Goal: Check status: Check status

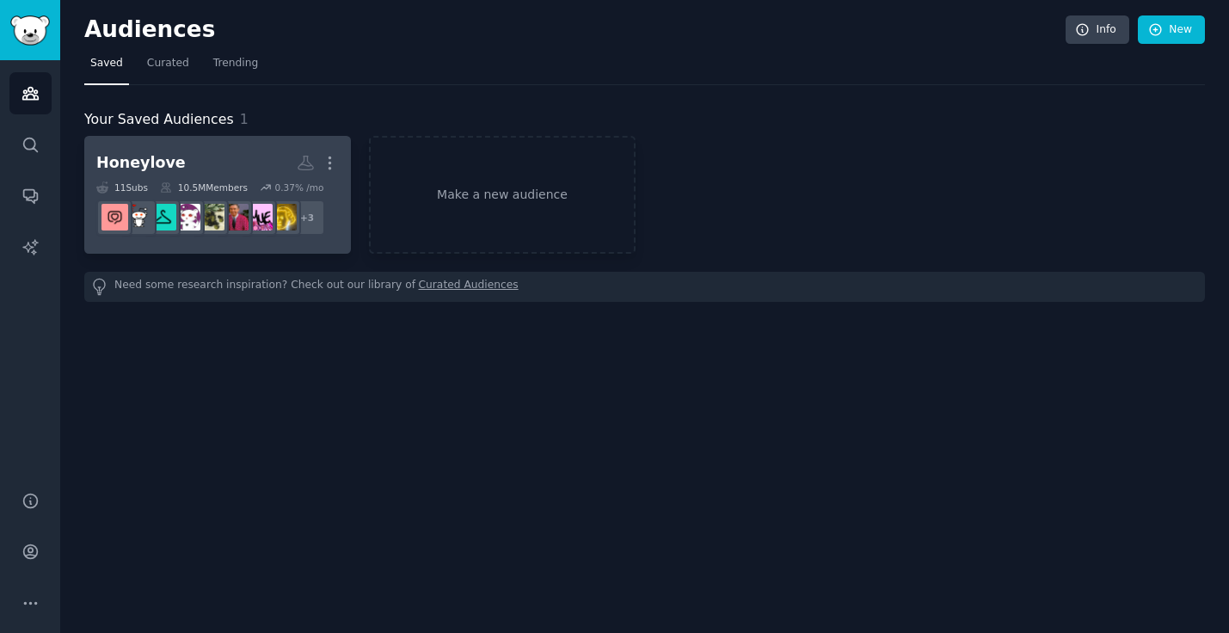
click at [282, 154] on h2 "Honeylove More" at bounding box center [217, 163] width 242 height 30
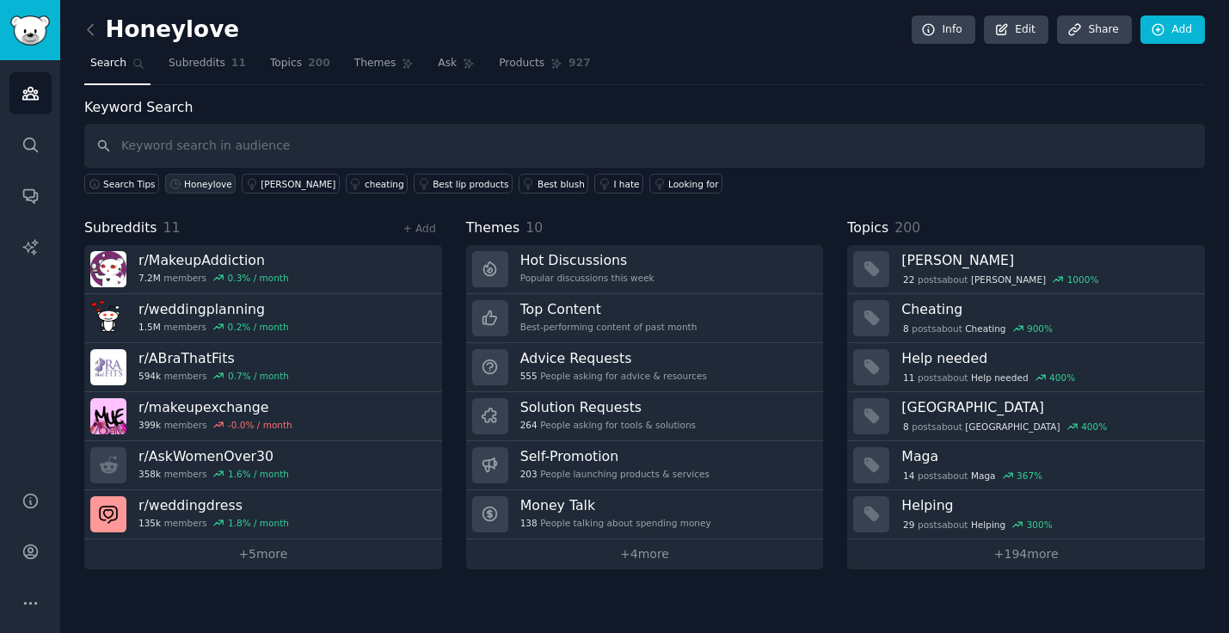
click at [181, 183] on link "Honeylove" at bounding box center [200, 184] width 71 height 20
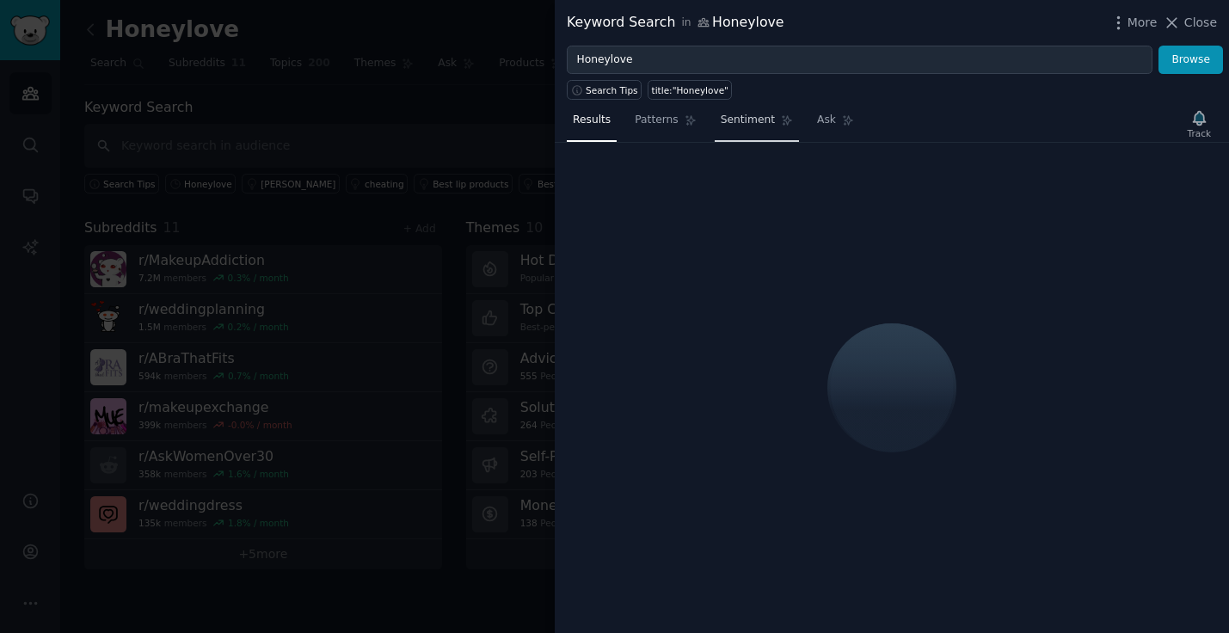
click at [736, 122] on span "Sentiment" at bounding box center [747, 120] width 54 height 15
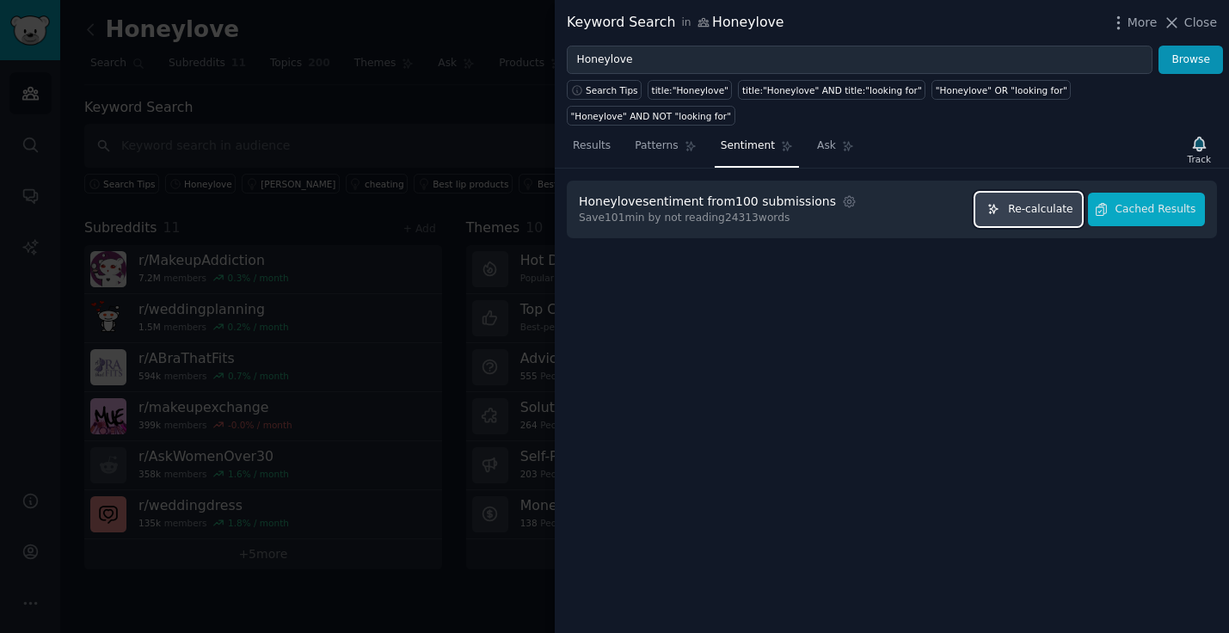
click at [1020, 211] on span "Re-calculate" at bounding box center [1040, 209] width 64 height 15
